Goal: Navigation & Orientation: Go to known website

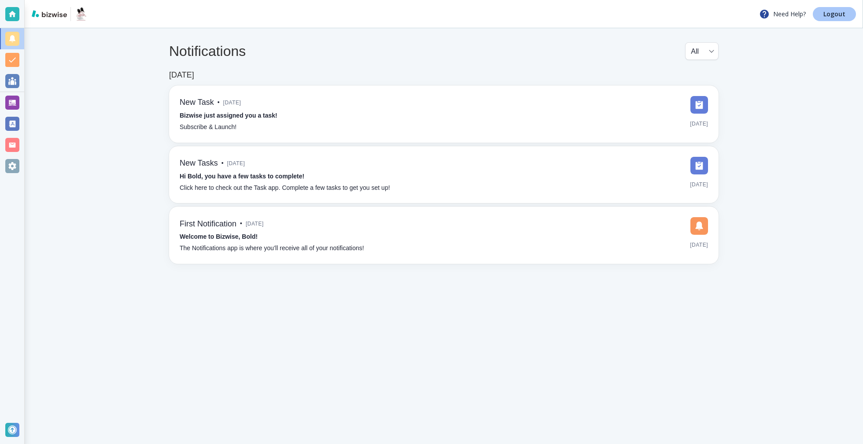
click at [834, 14] on p "Logout" at bounding box center [834, 14] width 22 height 6
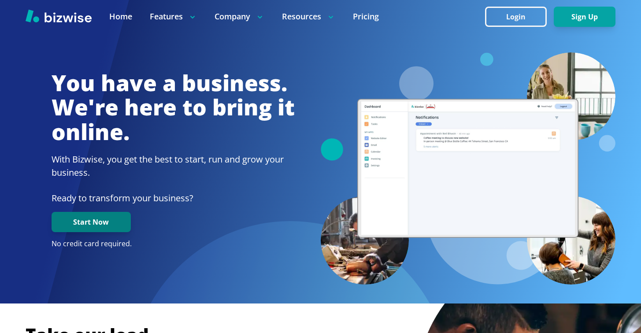
click at [108, 221] on button "Start Now" at bounding box center [91, 222] width 79 height 20
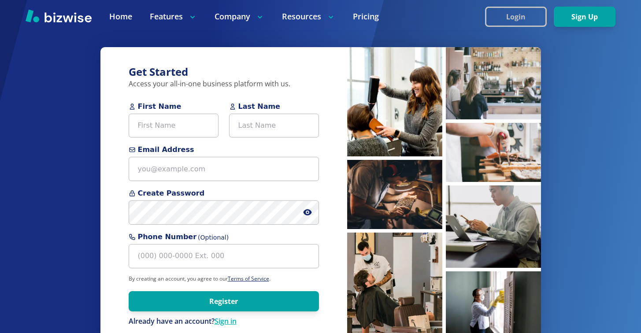
click at [519, 16] on button "Login" at bounding box center [516, 17] width 62 height 20
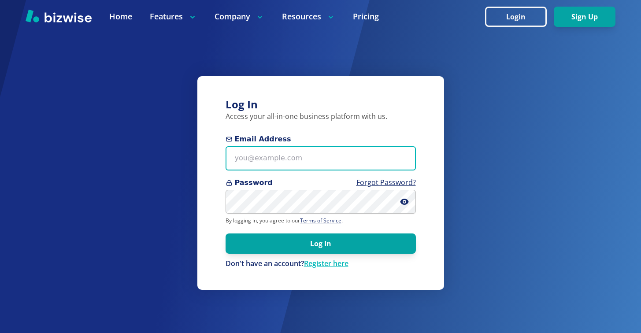
click at [287, 159] on input "Email Address" at bounding box center [320, 158] width 190 height 24
paste input "[EMAIL_ADDRESS][DOMAIN_NAME]"
type input "[EMAIL_ADDRESS][DOMAIN_NAME]"
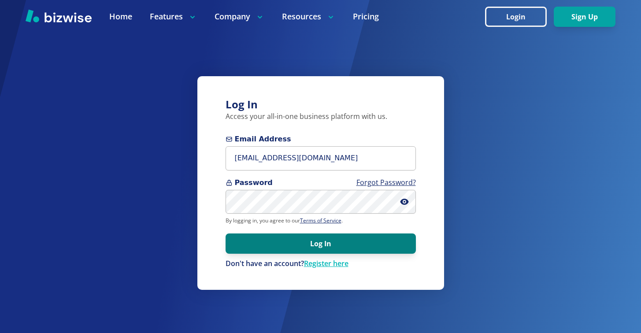
click at [321, 244] on button "Log In" at bounding box center [320, 243] width 190 height 20
